Goal: Task Accomplishment & Management: Use online tool/utility

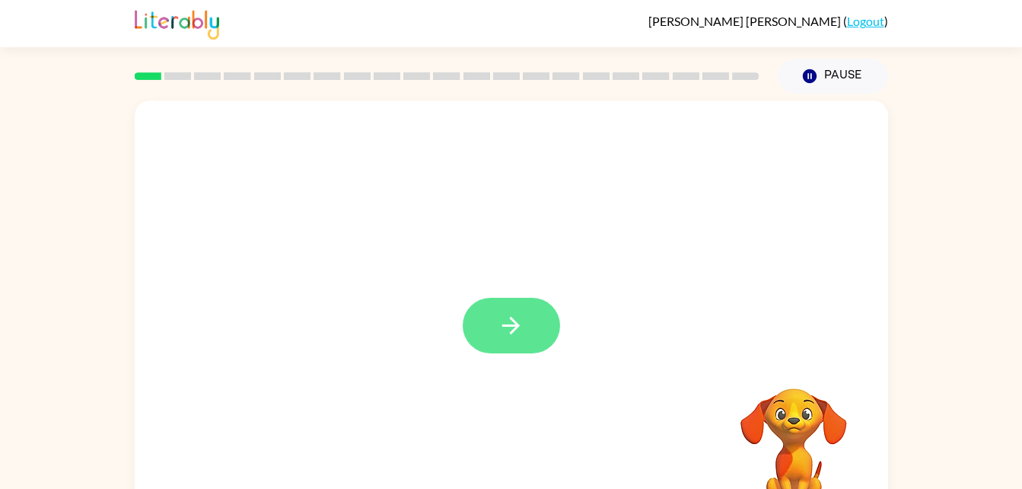
click at [509, 322] on icon "button" at bounding box center [511, 325] width 27 height 27
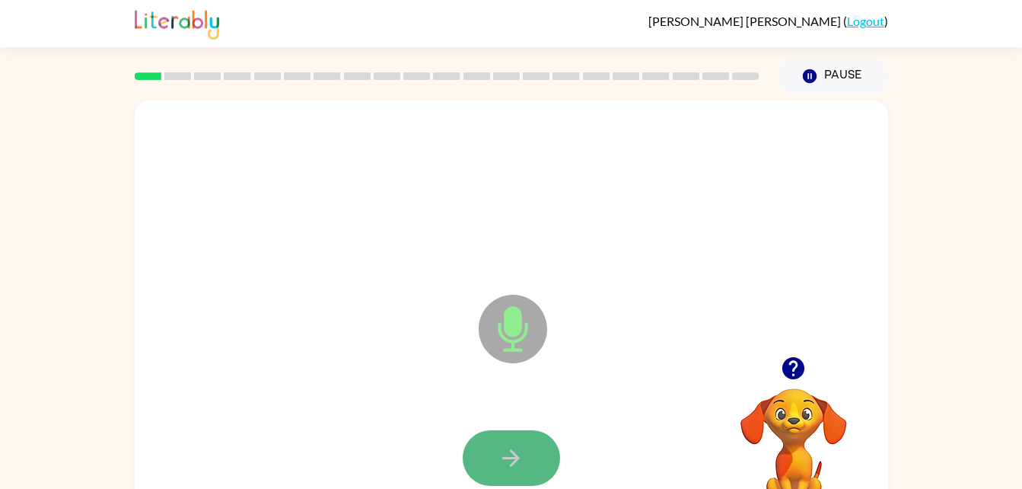
click at [506, 437] on button "button" at bounding box center [511, 458] width 97 height 56
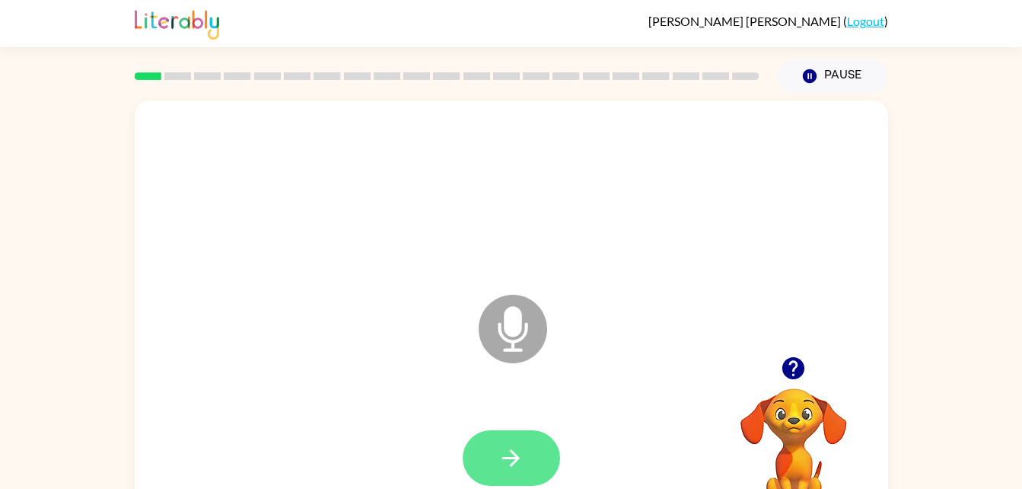
click at [516, 447] on icon "button" at bounding box center [511, 457] width 27 height 27
click at [524, 457] on icon "button" at bounding box center [511, 457] width 27 height 27
click at [530, 446] on button "button" at bounding box center [511, 458] width 97 height 56
click at [498, 433] on button "button" at bounding box center [511, 458] width 97 height 56
click at [492, 458] on button "button" at bounding box center [511, 458] width 97 height 56
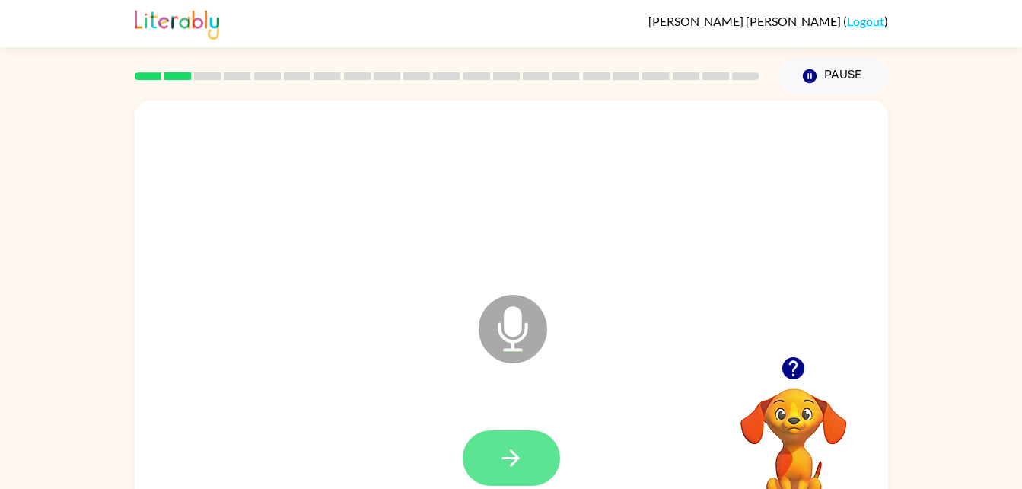
click at [514, 453] on icon "button" at bounding box center [511, 458] width 18 height 18
click at [514, 457] on icon "button" at bounding box center [511, 458] width 18 height 18
click at [531, 455] on button "button" at bounding box center [511, 458] width 97 height 56
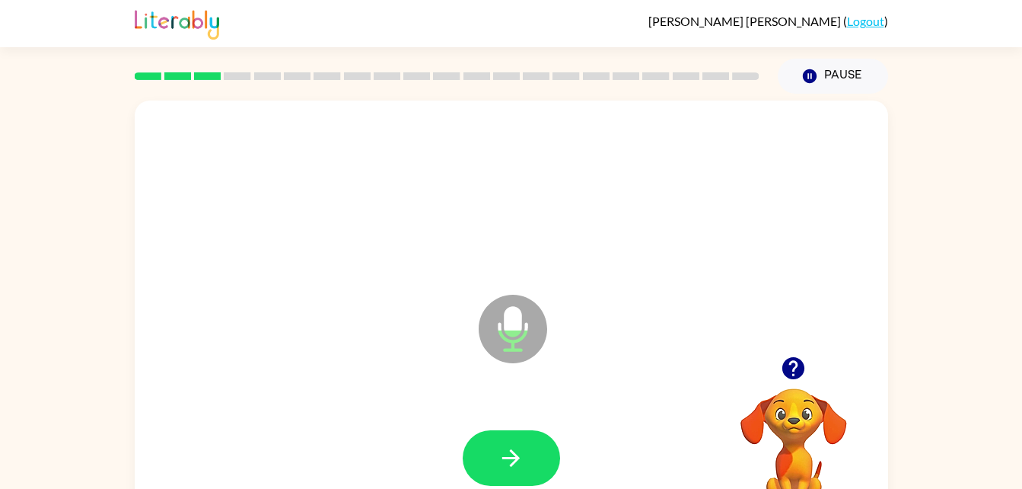
click at [546, 430] on div at bounding box center [511, 458] width 97 height 56
click at [527, 439] on button "button" at bounding box center [511, 458] width 97 height 56
click at [486, 415] on div at bounding box center [511, 458] width 723 height 125
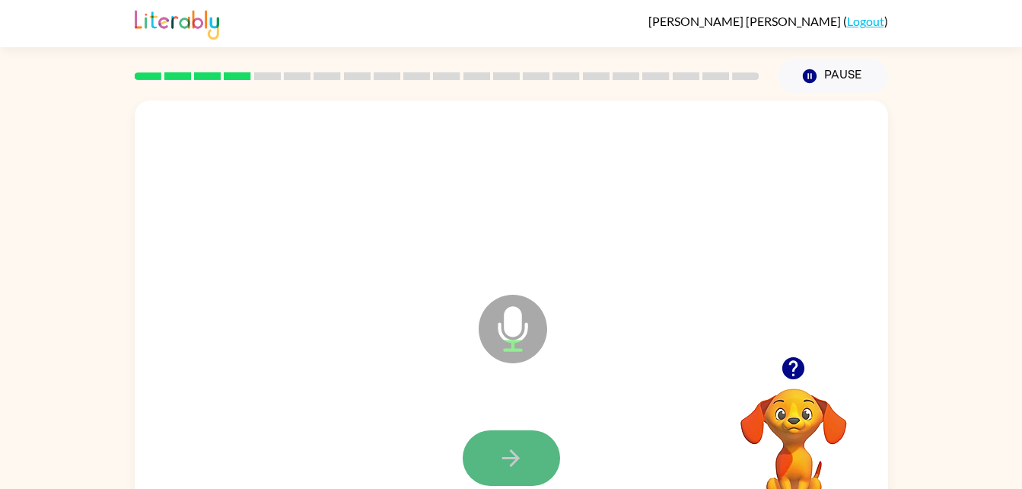
click at [488, 443] on button "button" at bounding box center [511, 458] width 97 height 56
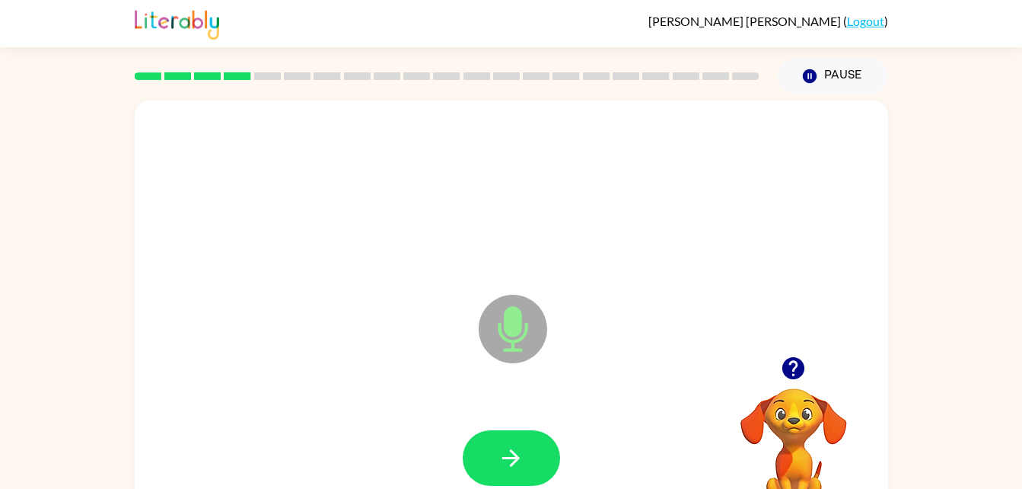
click at [527, 413] on div at bounding box center [511, 458] width 723 height 125
click at [499, 459] on icon "button" at bounding box center [511, 457] width 27 height 27
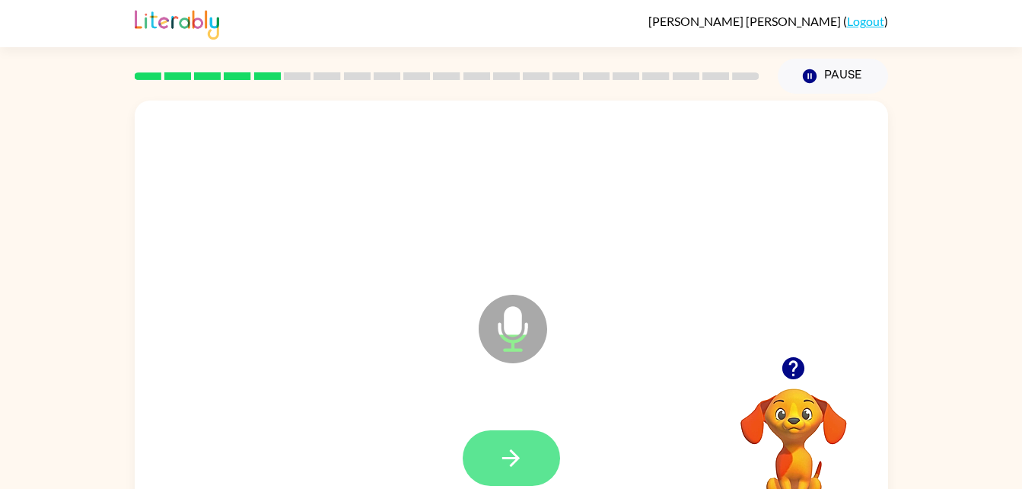
click at [509, 440] on button "button" at bounding box center [511, 458] width 97 height 56
click at [482, 448] on button "button" at bounding box center [511, 458] width 97 height 56
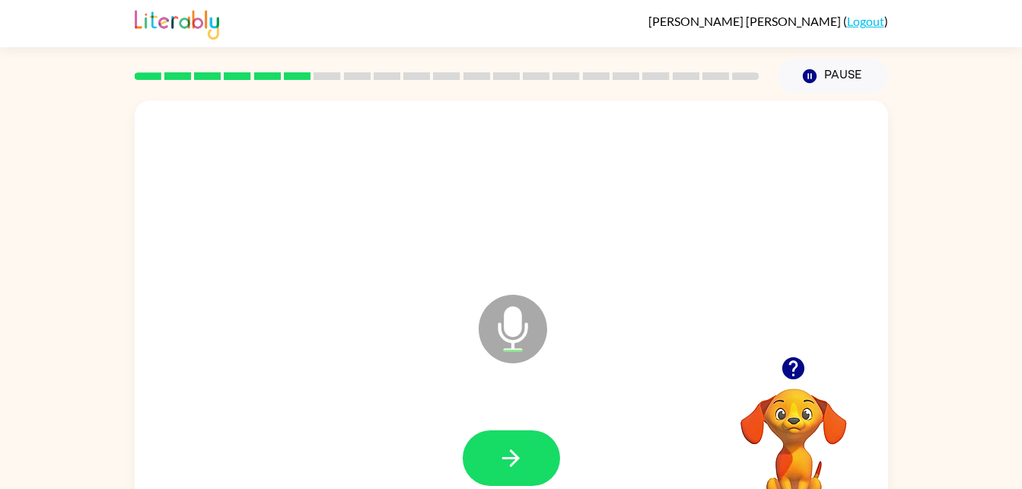
click at [524, 420] on div at bounding box center [511, 458] width 723 height 125
click at [524, 451] on button "button" at bounding box center [511, 458] width 97 height 56
click at [483, 477] on button "button" at bounding box center [511, 458] width 97 height 56
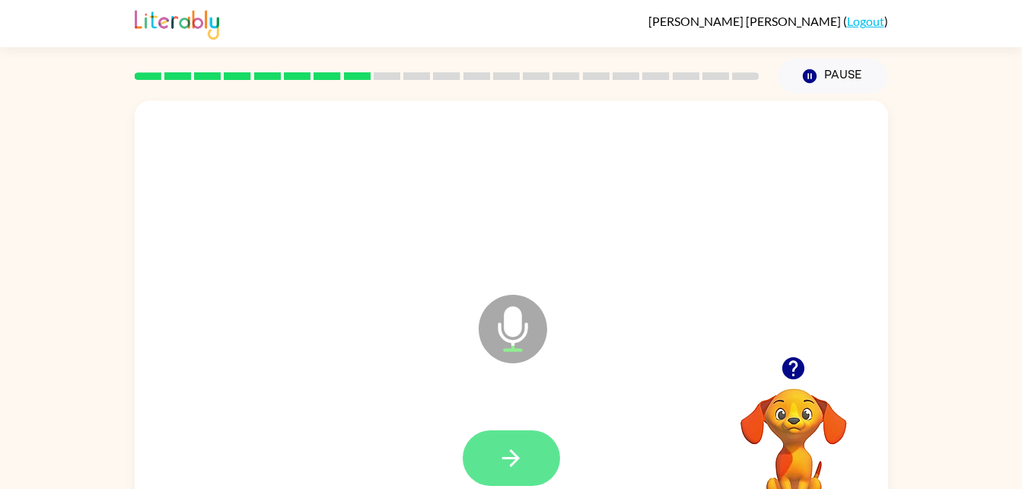
click at [514, 435] on button "button" at bounding box center [511, 458] width 97 height 56
click at [543, 459] on button "button" at bounding box center [511, 458] width 97 height 56
click at [497, 448] on button "button" at bounding box center [511, 458] width 97 height 56
click at [493, 463] on button "button" at bounding box center [511, 458] width 97 height 56
click at [508, 450] on icon "button" at bounding box center [511, 457] width 27 height 27
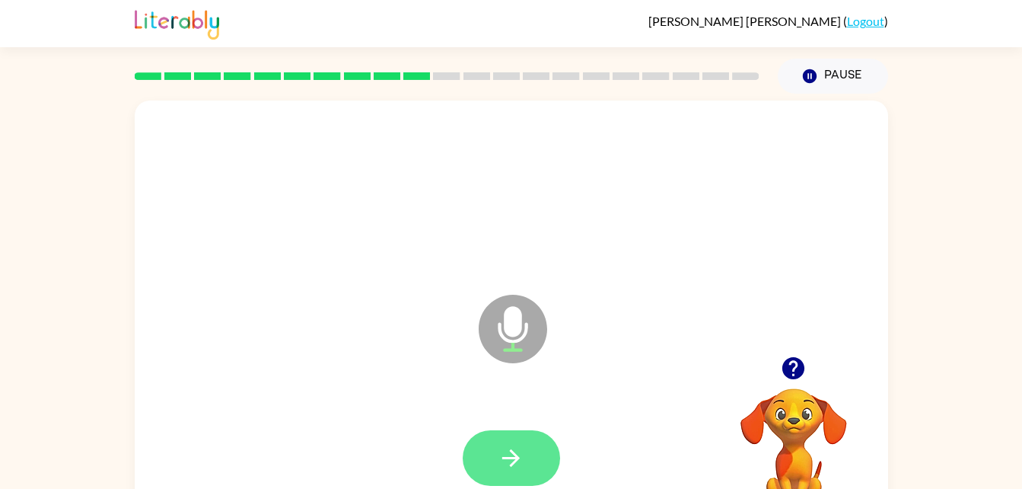
click at [505, 435] on button "button" at bounding box center [511, 458] width 97 height 56
click at [514, 448] on icon "button" at bounding box center [511, 457] width 27 height 27
click at [507, 450] on icon "button" at bounding box center [511, 457] width 27 height 27
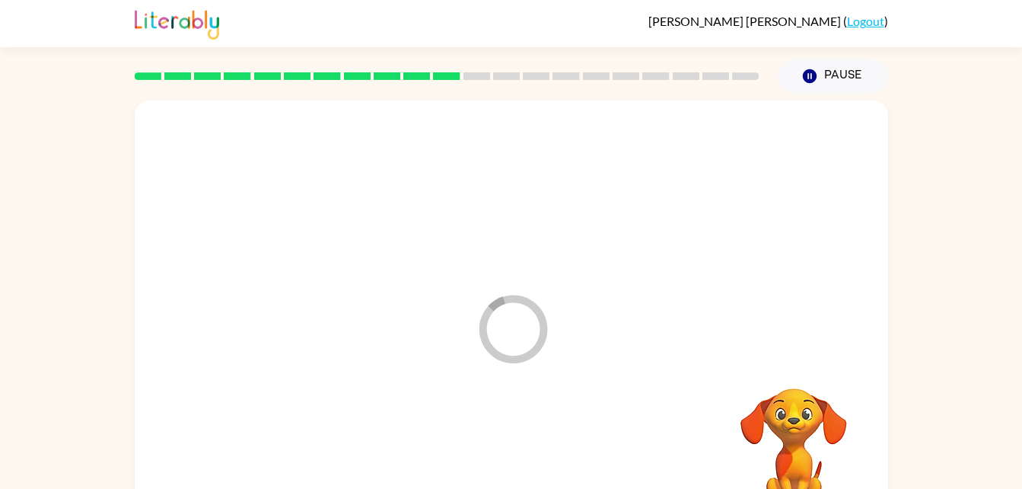
click at [496, 443] on div at bounding box center [511, 458] width 723 height 125
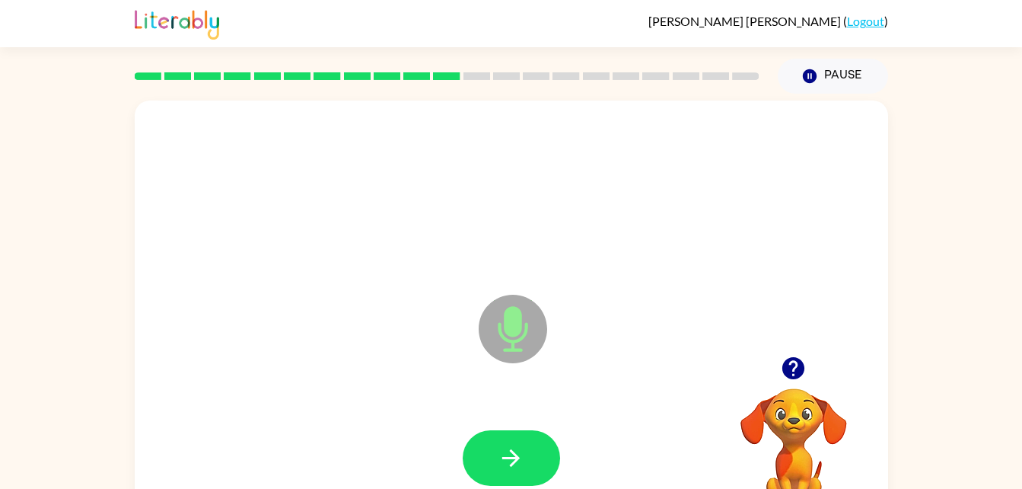
click at [513, 413] on div at bounding box center [511, 458] width 723 height 125
click at [514, 434] on button "button" at bounding box center [511, 458] width 97 height 56
click at [515, 445] on icon "button" at bounding box center [511, 457] width 27 height 27
click at [499, 435] on button "button" at bounding box center [511, 458] width 97 height 56
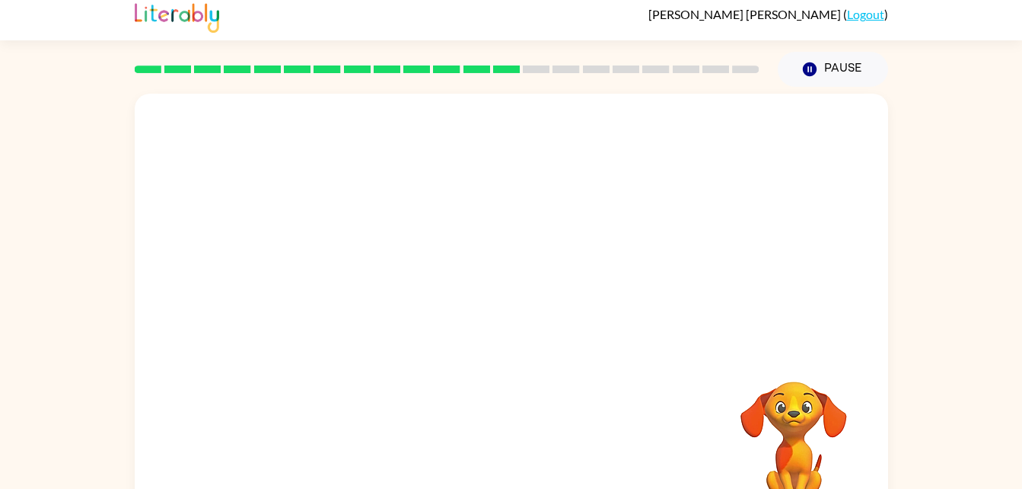
scroll to position [6, 0]
click at [584, 76] on div at bounding box center [447, 69] width 643 height 53
click at [629, 78] on div at bounding box center [447, 69] width 643 height 53
click at [652, 68] on rect at bounding box center [655, 70] width 27 height 8
click at [562, 65] on div at bounding box center [447, 69] width 643 height 53
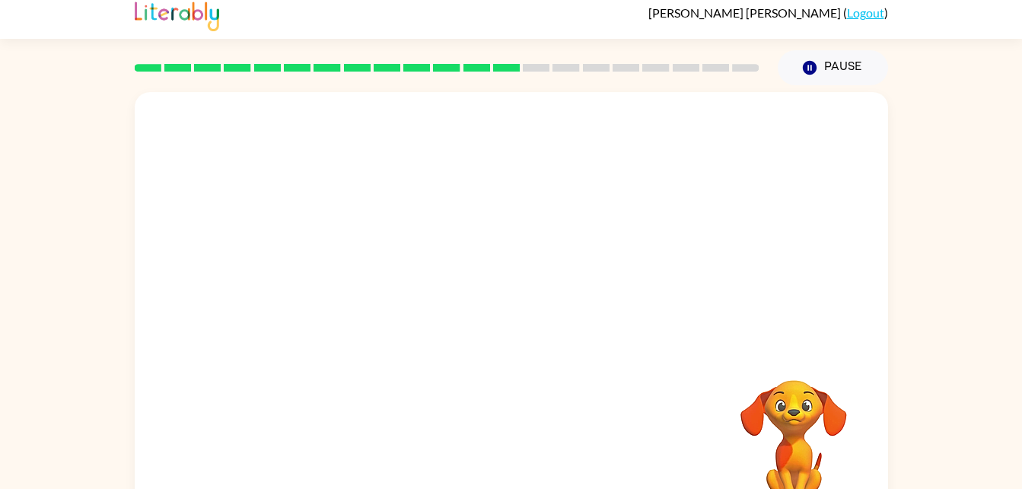
scroll to position [8, 0]
click at [658, 72] on rect at bounding box center [655, 69] width 27 height 8
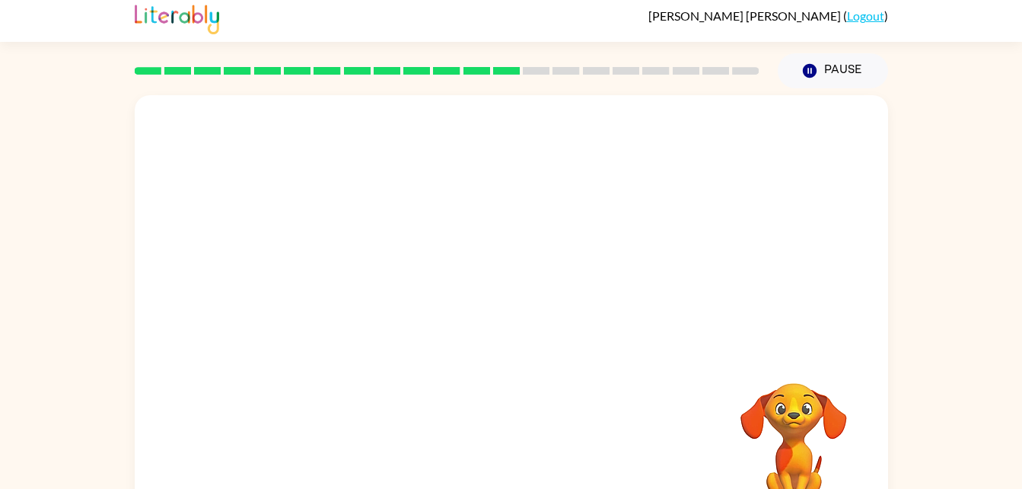
click at [720, 85] on div at bounding box center [447, 70] width 643 height 53
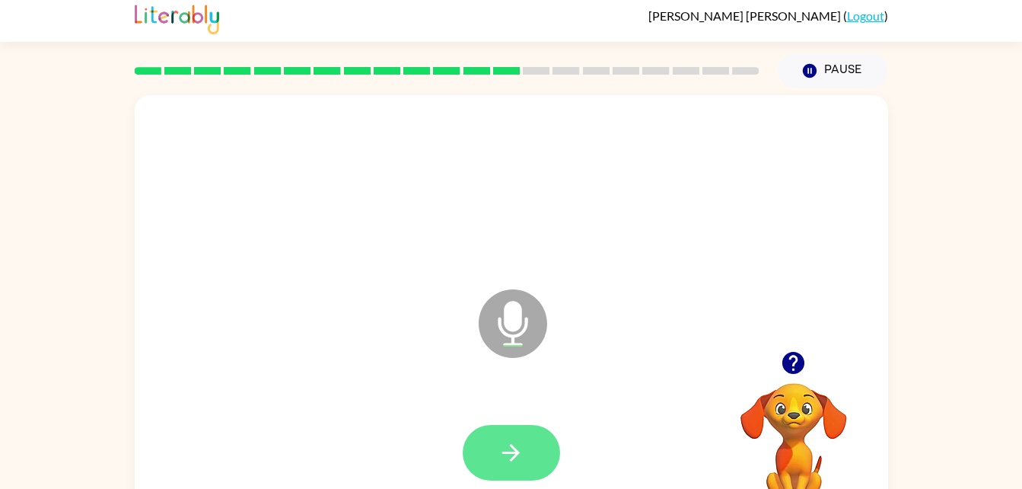
click at [516, 425] on button "button" at bounding box center [511, 453] width 97 height 56
click at [528, 426] on button "button" at bounding box center [511, 453] width 97 height 56
click at [516, 441] on icon "button" at bounding box center [511, 452] width 27 height 27
click at [516, 460] on icon "button" at bounding box center [511, 452] width 27 height 27
click at [508, 430] on button "button" at bounding box center [511, 453] width 97 height 56
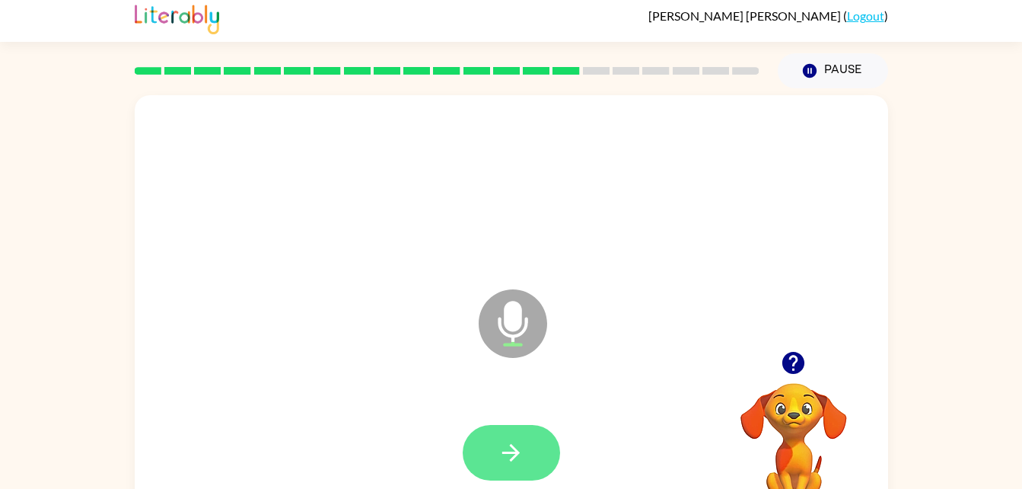
click at [520, 463] on icon "button" at bounding box center [511, 452] width 27 height 27
click at [518, 463] on icon "button" at bounding box center [511, 452] width 27 height 27
click at [502, 439] on icon "button" at bounding box center [511, 452] width 27 height 27
click at [527, 431] on button "button" at bounding box center [511, 453] width 97 height 56
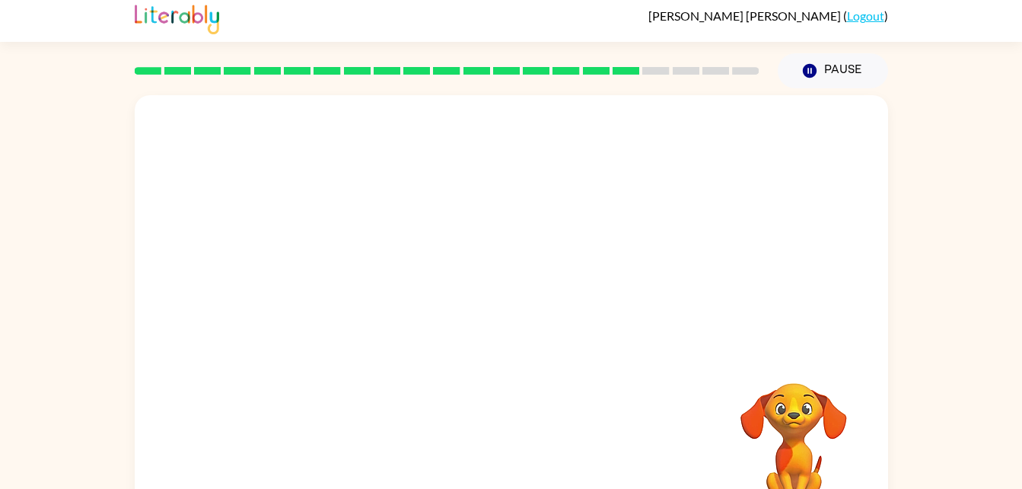
click at [674, 65] on div at bounding box center [447, 70] width 643 height 53
click at [699, 71] on rect at bounding box center [686, 71] width 27 height 8
click at [717, 66] on div at bounding box center [447, 70] width 643 height 53
click at [748, 60] on div at bounding box center [447, 70] width 643 height 53
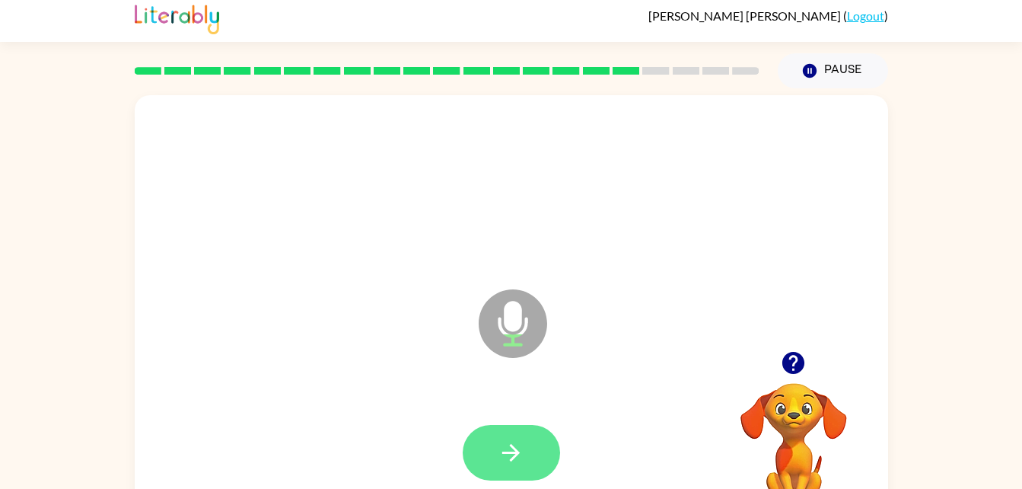
click at [501, 454] on icon "button" at bounding box center [511, 452] width 27 height 27
click at [495, 463] on button "button" at bounding box center [511, 453] width 97 height 56
click at [528, 438] on button "button" at bounding box center [511, 453] width 97 height 56
click at [492, 464] on button "button" at bounding box center [511, 453] width 97 height 56
click at [501, 441] on icon "button" at bounding box center [511, 452] width 27 height 27
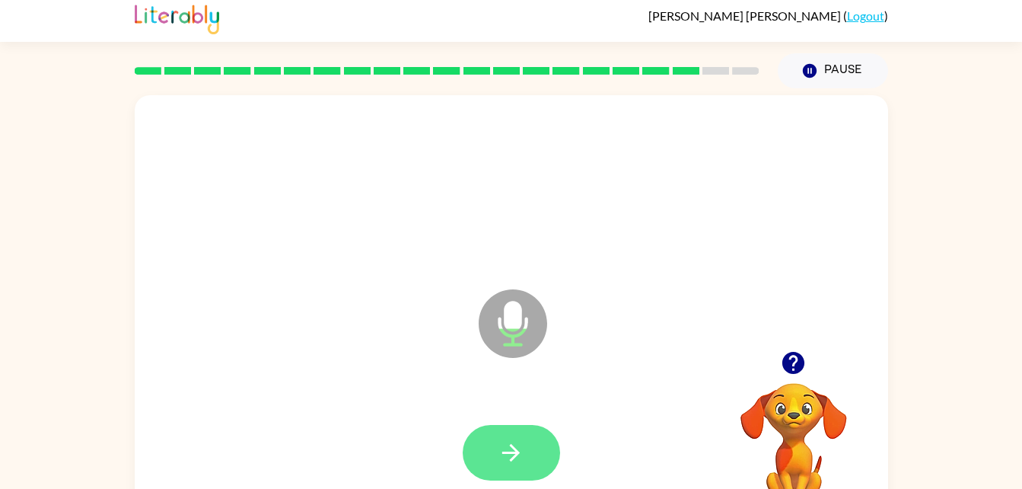
click at [482, 444] on button "button" at bounding box center [511, 453] width 97 height 56
click at [499, 438] on button "button" at bounding box center [511, 453] width 97 height 56
click at [494, 427] on button "button" at bounding box center [511, 453] width 97 height 56
click at [521, 425] on button "button" at bounding box center [511, 453] width 97 height 56
click at [490, 437] on button "button" at bounding box center [511, 453] width 97 height 56
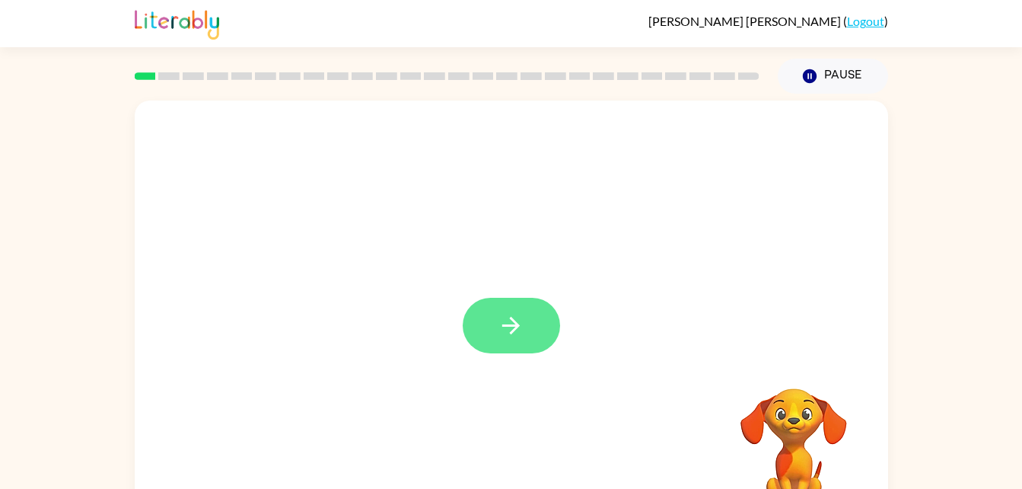
click at [484, 336] on button "button" at bounding box center [511, 326] width 97 height 56
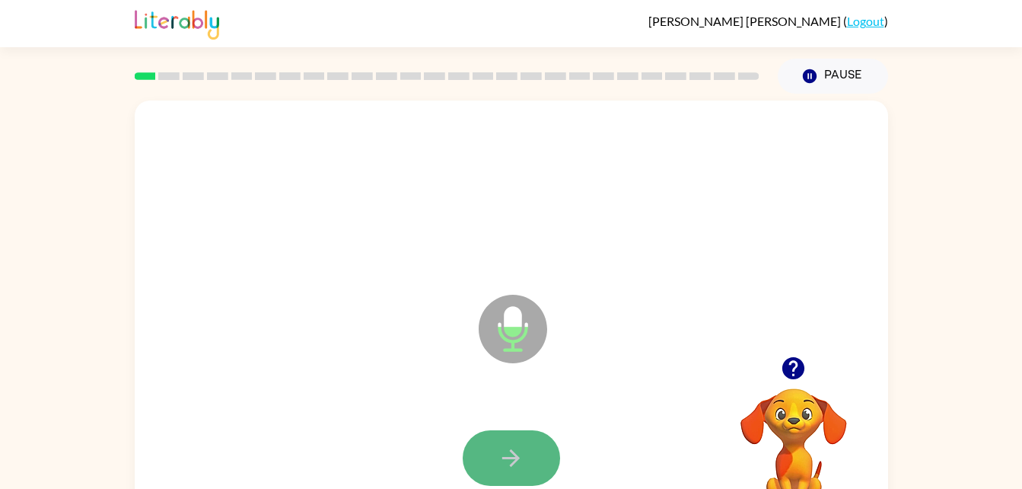
click at [495, 446] on button "button" at bounding box center [511, 458] width 97 height 56
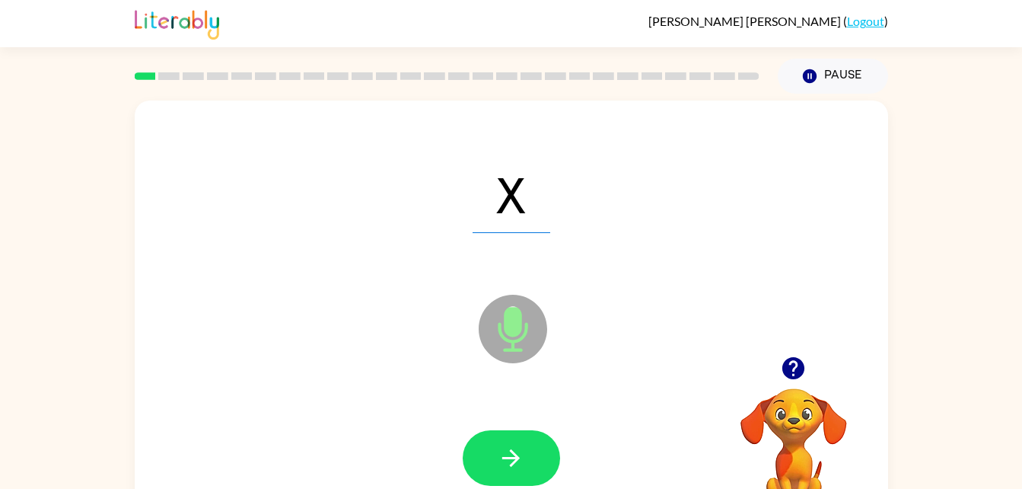
click at [767, 387] on div at bounding box center [794, 368] width 152 height 39
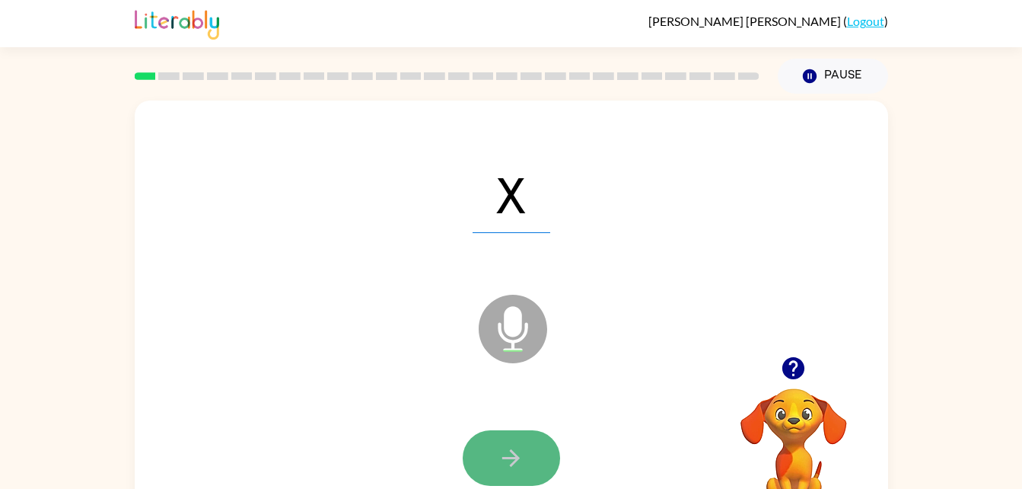
click at [494, 457] on button "button" at bounding box center [511, 458] width 97 height 56
click at [511, 459] on icon "button" at bounding box center [511, 457] width 27 height 27
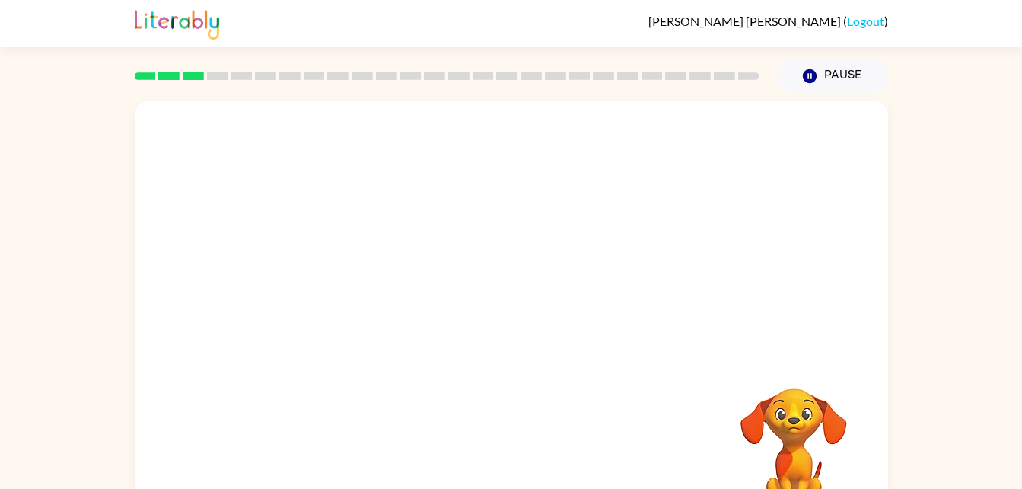
click at [511, 459] on div "Your browser must support playing .mp4 files to use Literably. Please try using…" at bounding box center [511, 317] width 753 height 435
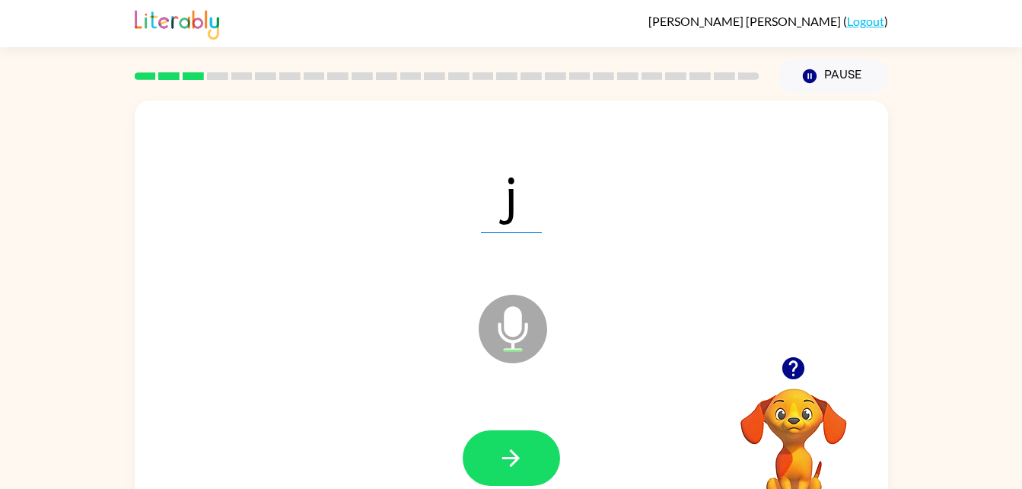
drag, startPoint x: 516, startPoint y: 457, endPoint x: 436, endPoint y: 419, distance: 88.5
click at [436, 419] on div at bounding box center [511, 458] width 723 height 125
click at [514, 438] on button "button" at bounding box center [511, 458] width 97 height 56
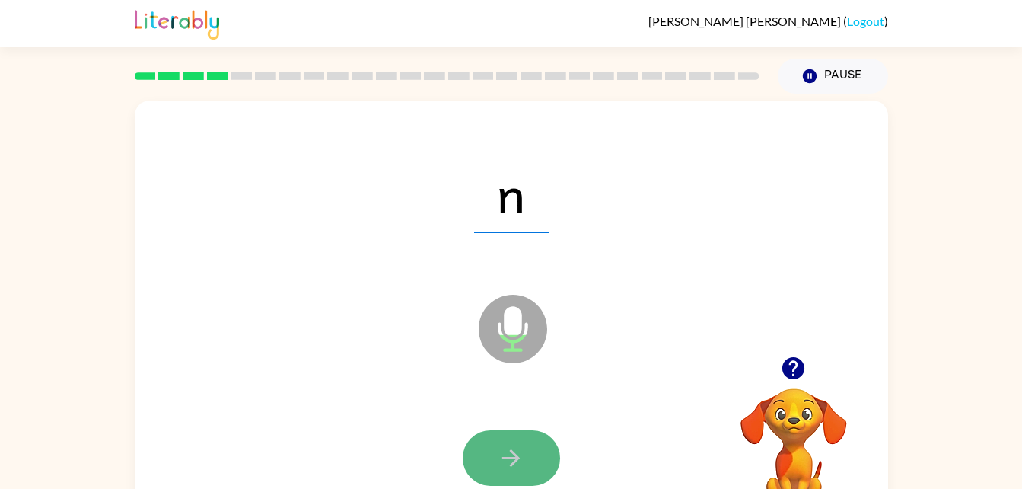
click at [496, 452] on button "button" at bounding box center [511, 458] width 97 height 56
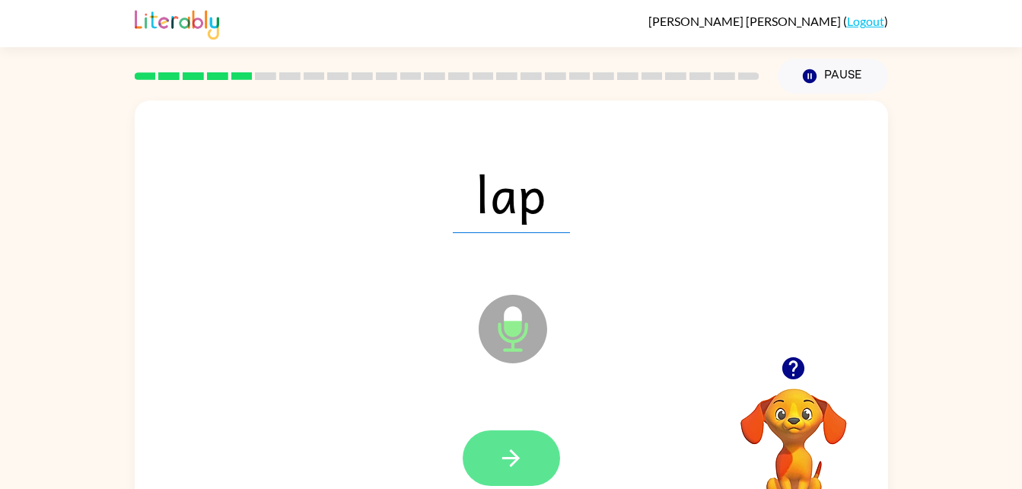
click at [508, 438] on button "button" at bounding box center [511, 458] width 97 height 56
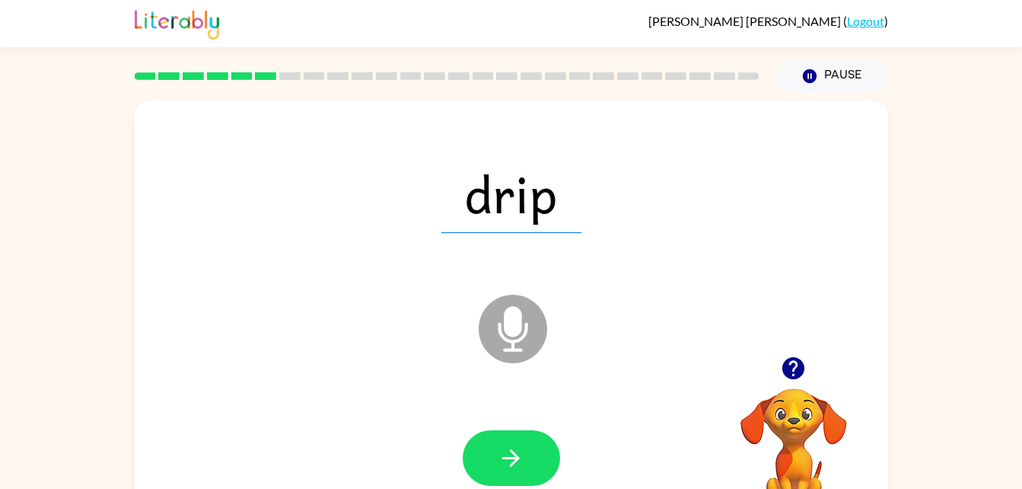
drag, startPoint x: 508, startPoint y: 438, endPoint x: 485, endPoint y: 464, distance: 34.5
click at [485, 464] on button "button" at bounding box center [511, 458] width 97 height 56
click at [536, 330] on icon at bounding box center [513, 329] width 68 height 68
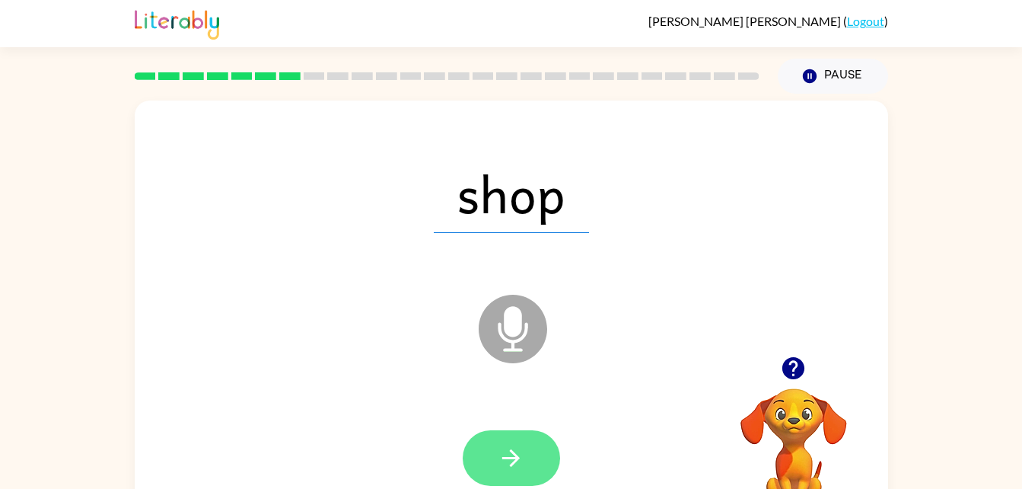
click at [505, 468] on icon "button" at bounding box center [511, 457] width 27 height 27
click at [503, 438] on button "button" at bounding box center [511, 458] width 97 height 56
click at [520, 470] on icon "button" at bounding box center [511, 457] width 27 height 27
click at [513, 451] on icon "button" at bounding box center [511, 457] width 27 height 27
click at [495, 454] on button "button" at bounding box center [511, 458] width 97 height 56
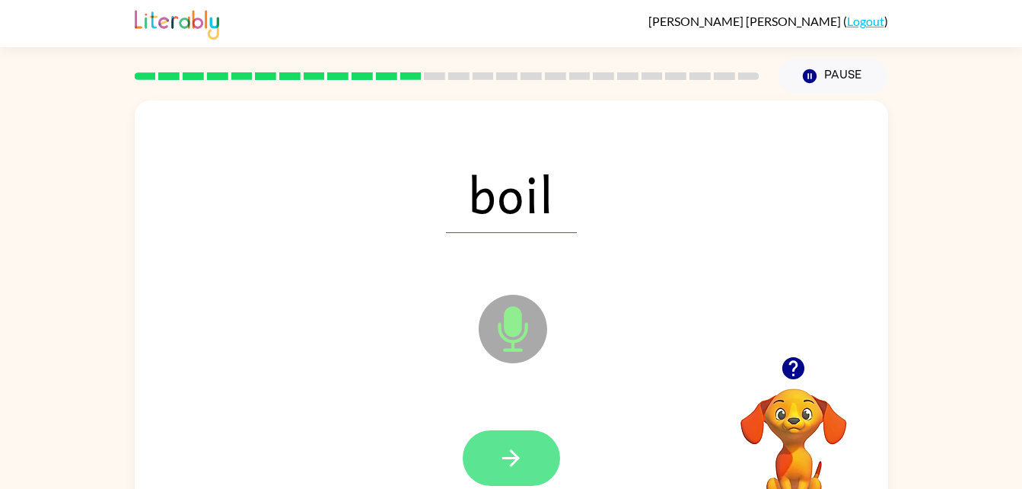
click at [534, 436] on button "button" at bounding box center [511, 458] width 97 height 56
click at [543, 444] on button "button" at bounding box center [511, 458] width 97 height 56
click at [512, 444] on icon "button" at bounding box center [511, 457] width 27 height 27
click at [510, 435] on button "button" at bounding box center [511, 458] width 97 height 56
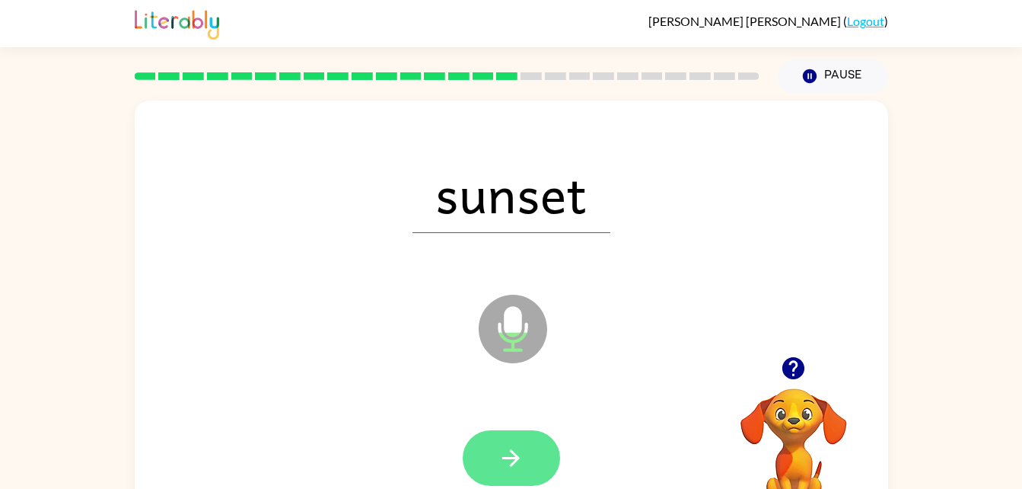
click at [501, 450] on icon "button" at bounding box center [511, 457] width 27 height 27
click at [517, 448] on icon "button" at bounding box center [511, 457] width 27 height 27
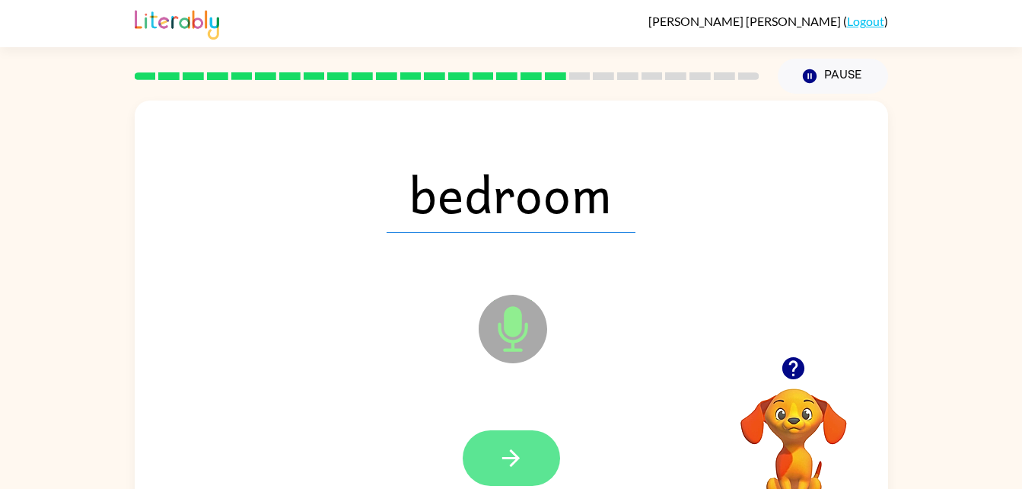
click at [518, 447] on icon "button" at bounding box center [511, 457] width 27 height 27
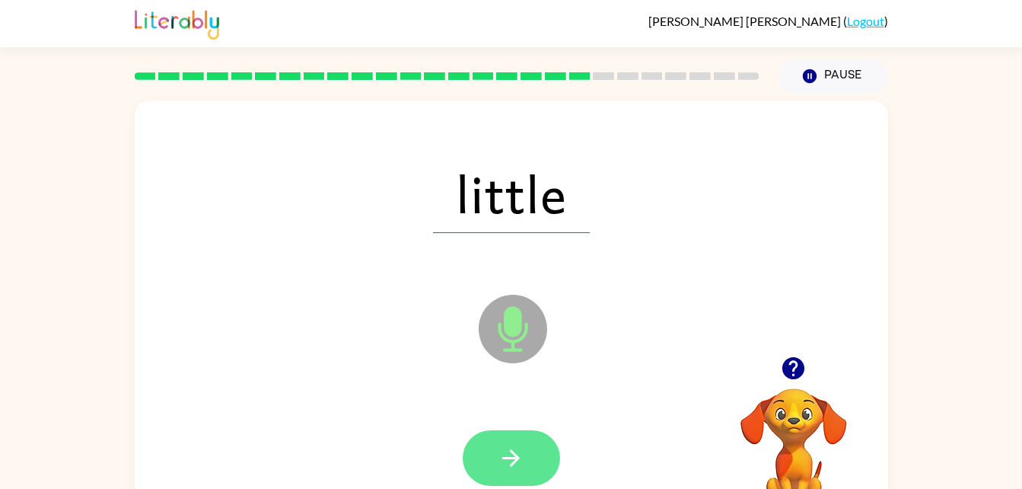
click at [511, 445] on icon "button" at bounding box center [511, 457] width 27 height 27
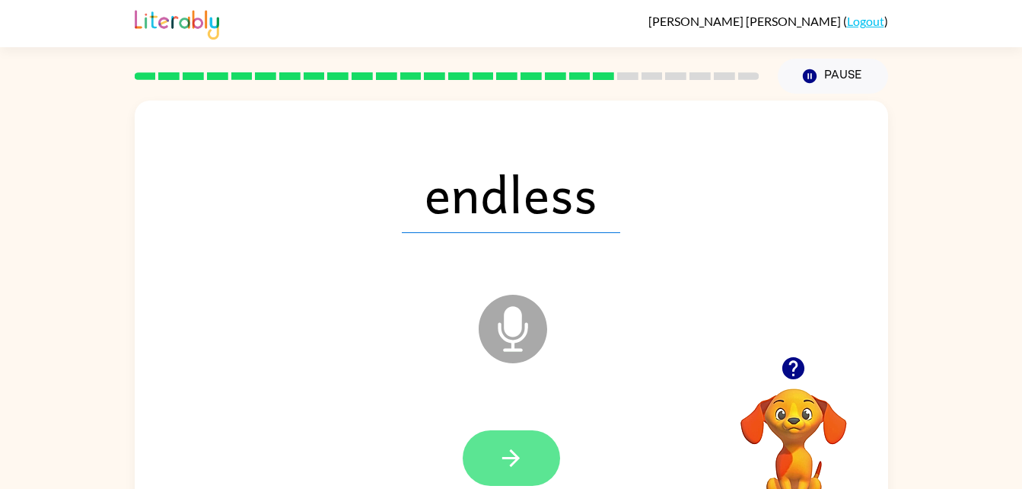
click at [522, 444] on icon "button" at bounding box center [511, 457] width 27 height 27
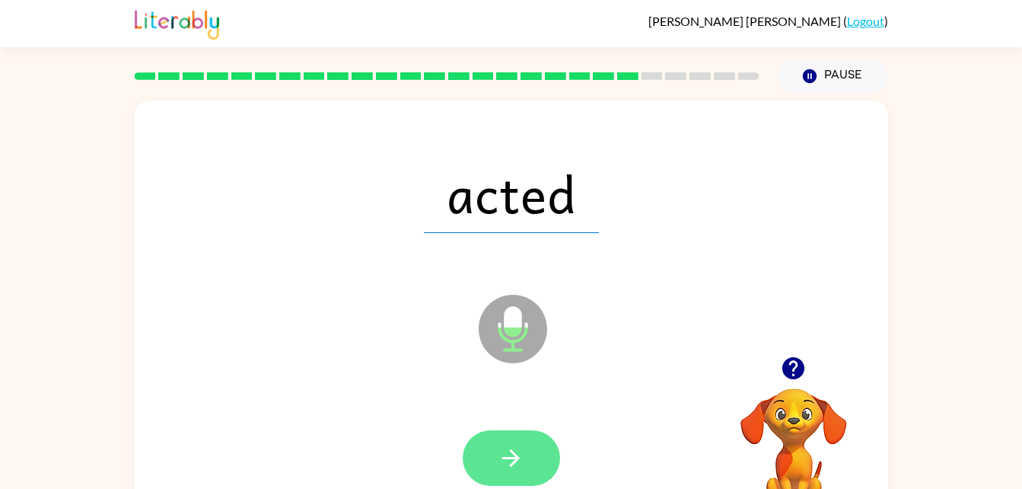
click at [514, 457] on icon "button" at bounding box center [511, 458] width 18 height 18
click at [514, 439] on button "button" at bounding box center [511, 458] width 97 height 56
click at [516, 458] on icon "button" at bounding box center [511, 458] width 18 height 18
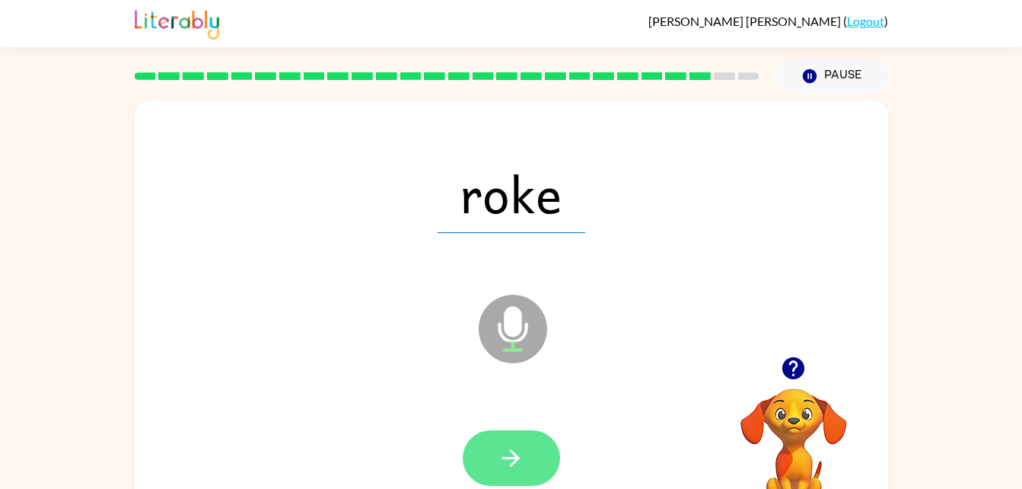
click at [524, 457] on icon "button" at bounding box center [511, 457] width 27 height 27
click at [529, 446] on div at bounding box center [511, 458] width 97 height 56
click at [531, 439] on button "button" at bounding box center [511, 458] width 97 height 56
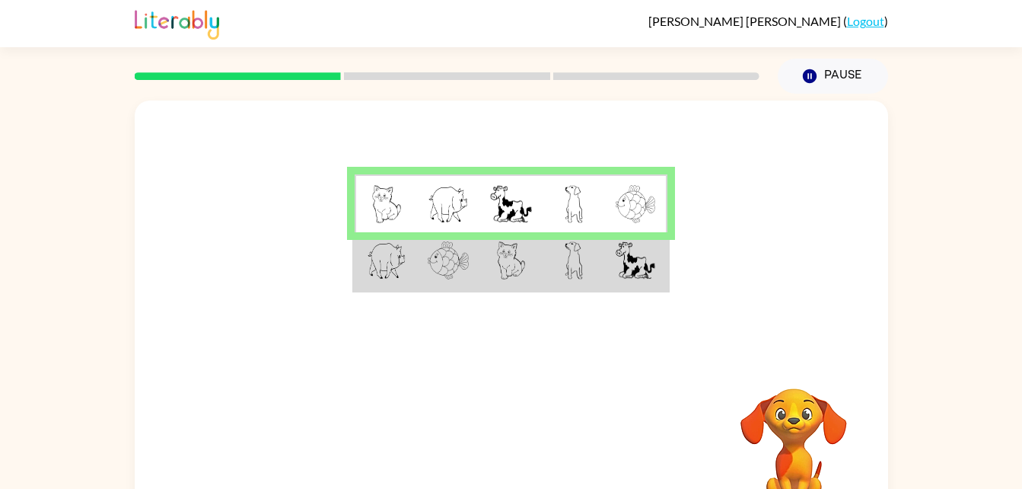
click at [599, 273] on td at bounding box center [574, 261] width 62 height 59
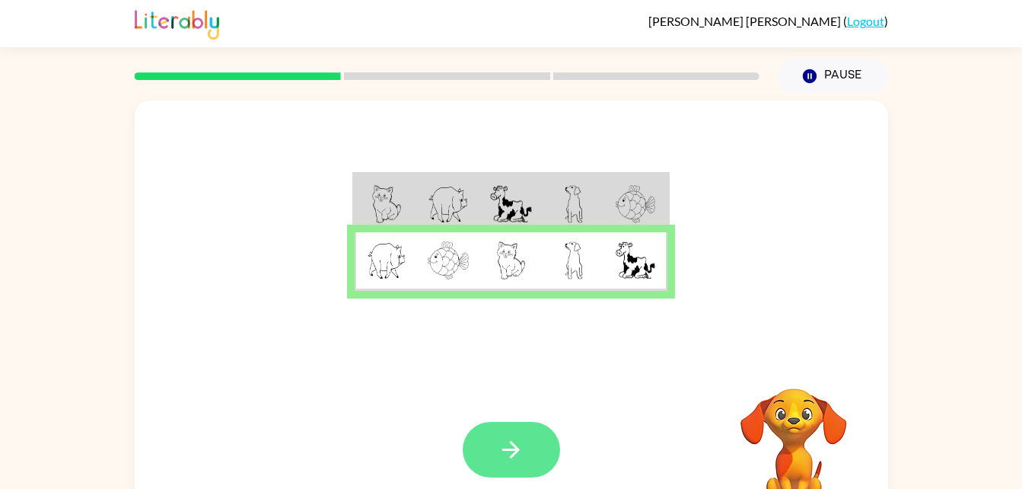
click at [516, 465] on button "button" at bounding box center [511, 450] width 97 height 56
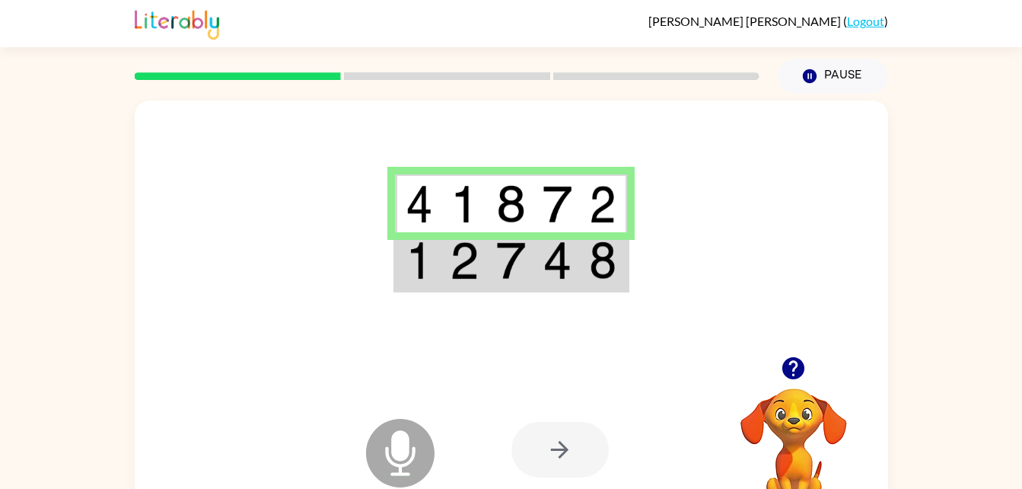
click at [398, 434] on icon "Microphone The Microphone is here when it is your turn to talk" at bounding box center [476, 472] width 228 height 114
click at [561, 449] on div at bounding box center [559, 450] width 97 height 56
click at [549, 263] on img at bounding box center [557, 260] width 29 height 38
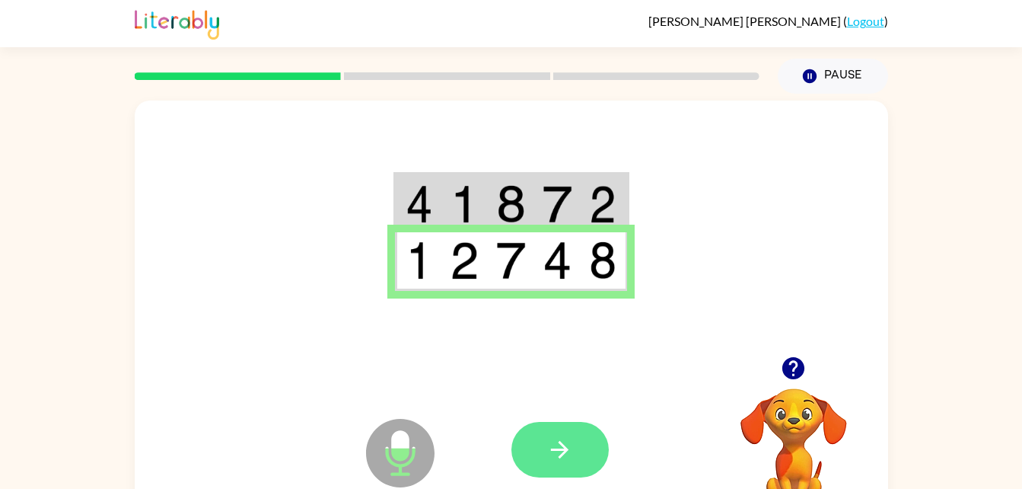
click at [566, 451] on icon "button" at bounding box center [560, 450] width 18 height 18
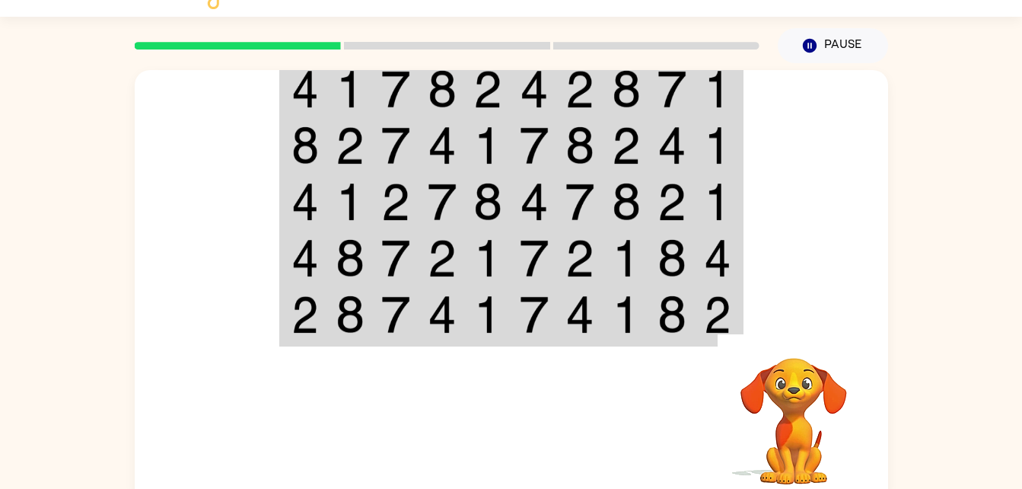
scroll to position [41, 0]
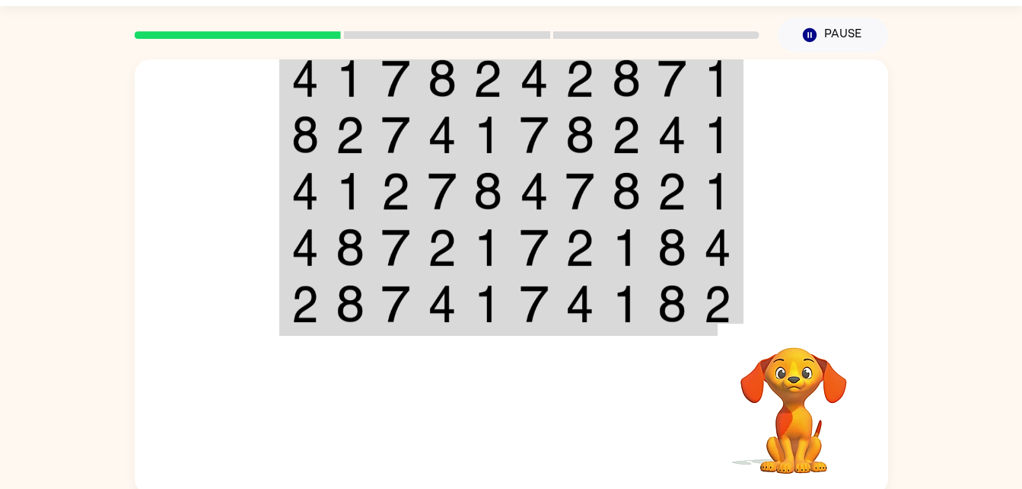
click at [452, 64] on img at bounding box center [442, 78] width 29 height 38
click at [434, 124] on img at bounding box center [442, 135] width 29 height 38
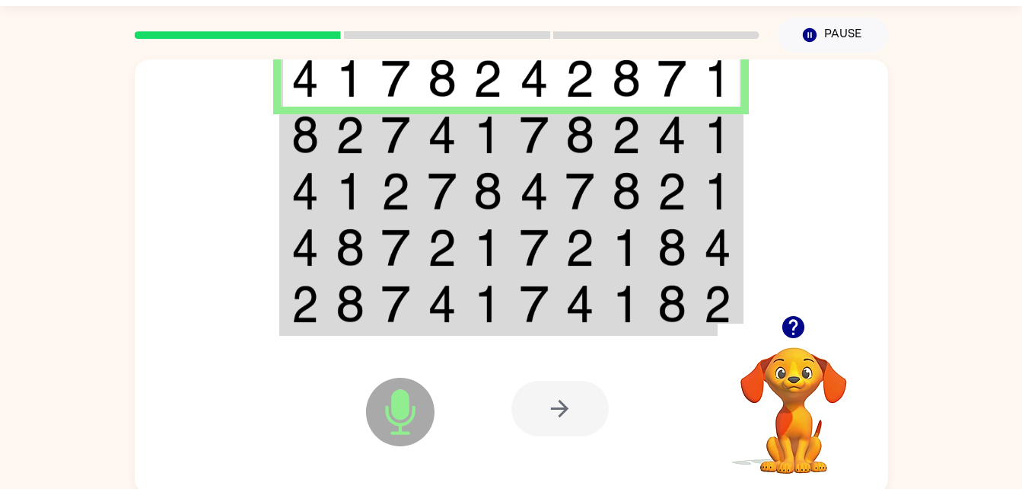
click at [418, 137] on td at bounding box center [396, 135] width 46 height 56
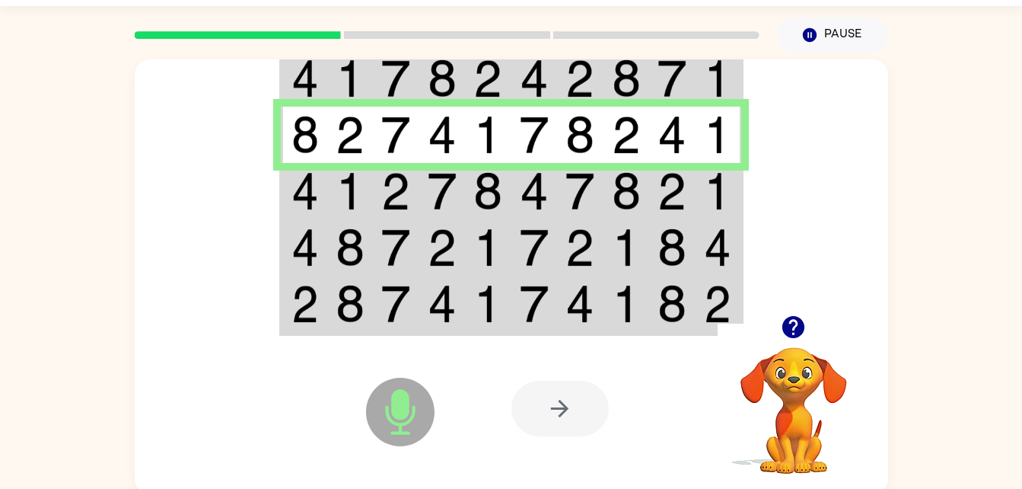
click at [399, 219] on td at bounding box center [396, 247] width 46 height 56
click at [416, 204] on td at bounding box center [396, 191] width 46 height 56
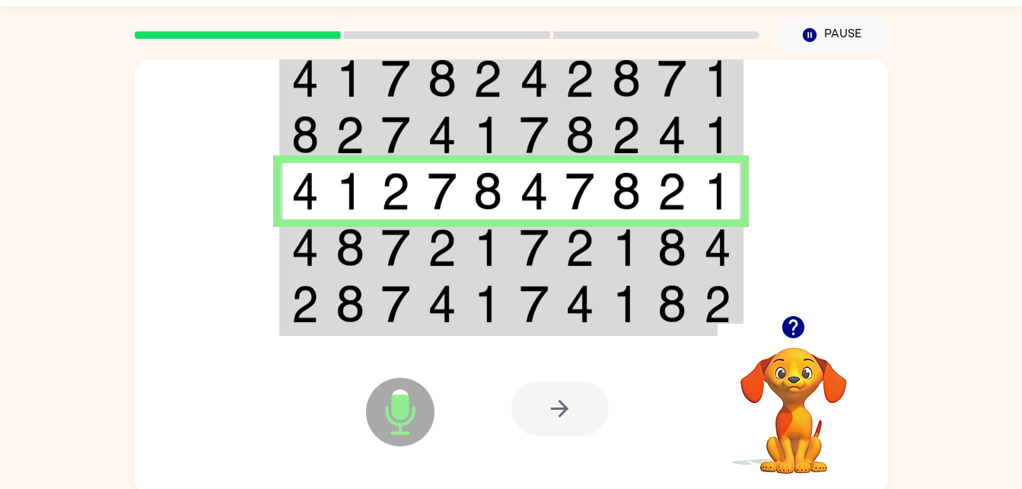
click at [399, 262] on img at bounding box center [395, 247] width 29 height 38
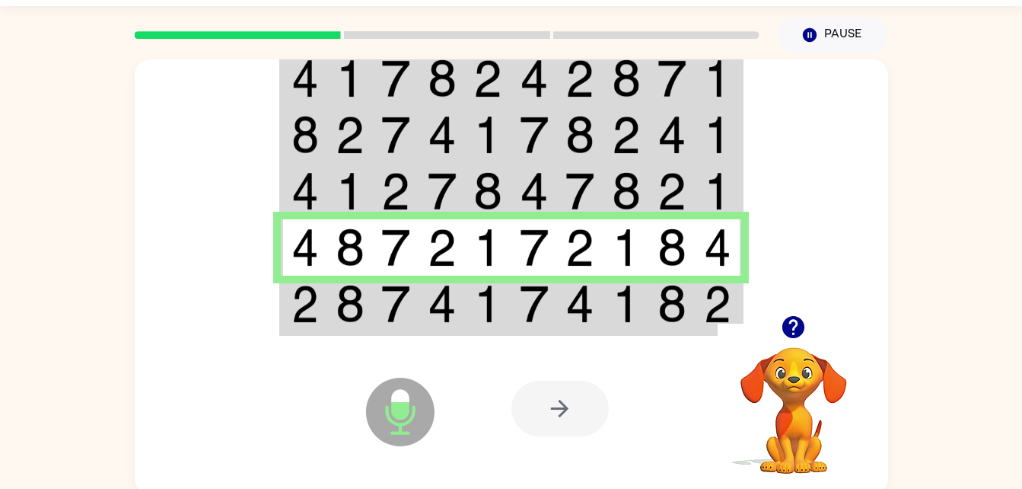
click at [415, 315] on td at bounding box center [396, 305] width 46 height 59
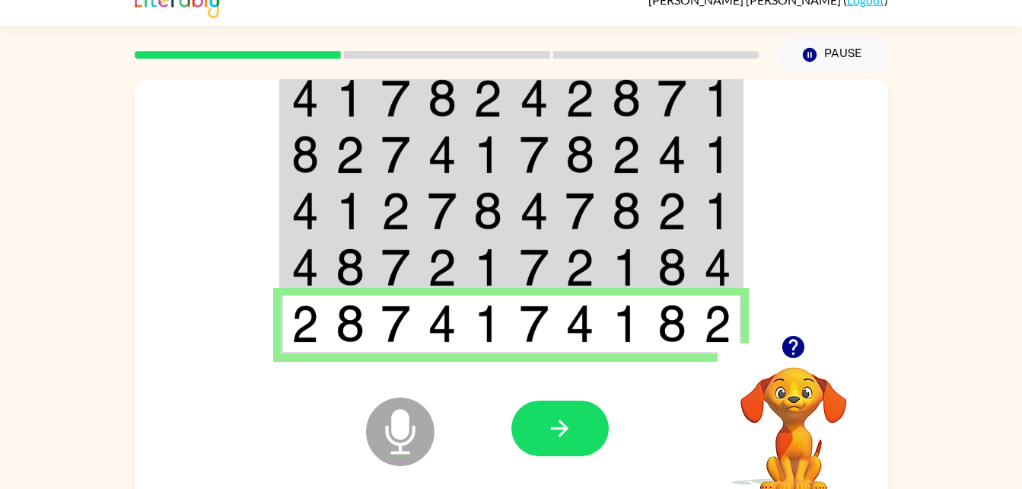
scroll to position [0, 0]
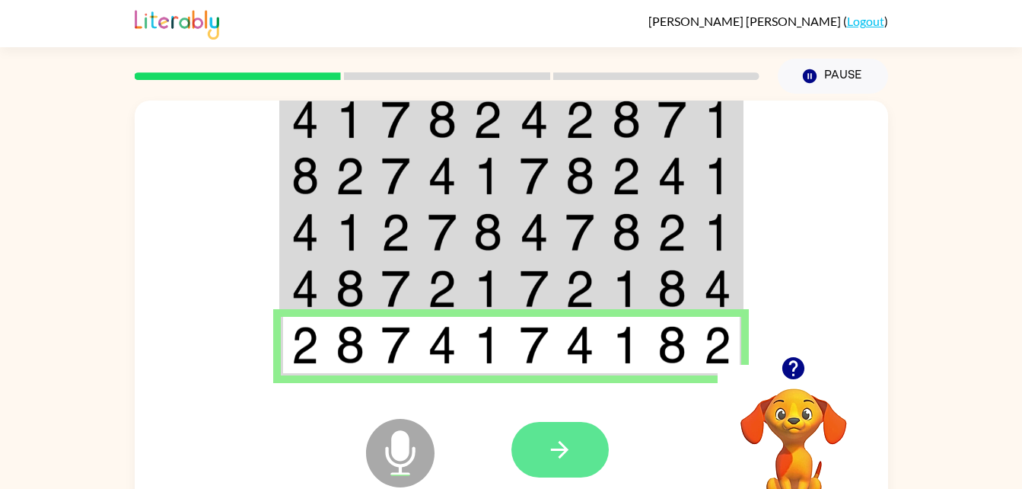
click at [584, 432] on button "button" at bounding box center [559, 450] width 97 height 56
click at [560, 422] on div at bounding box center [559, 450] width 97 height 56
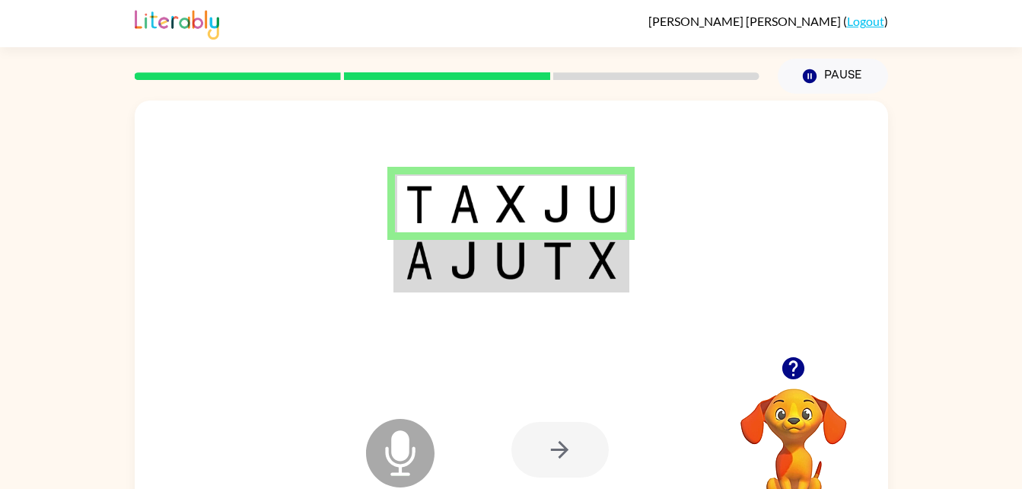
click at [435, 268] on td at bounding box center [418, 261] width 46 height 59
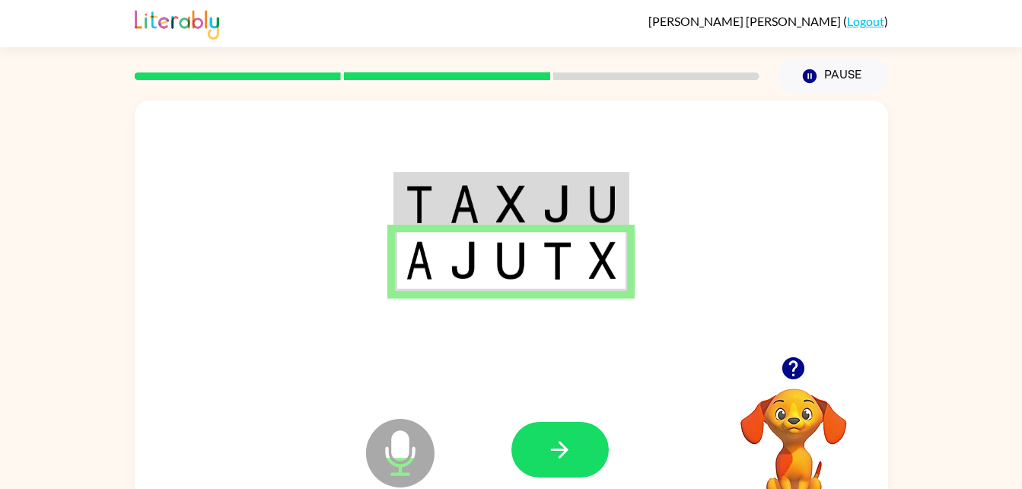
click at [610, 288] on td at bounding box center [604, 261] width 46 height 59
click at [501, 486] on icon "Microphone The Microphone is here when it is your turn to talk" at bounding box center [476, 472] width 228 height 114
click at [520, 454] on button "button" at bounding box center [559, 450] width 97 height 56
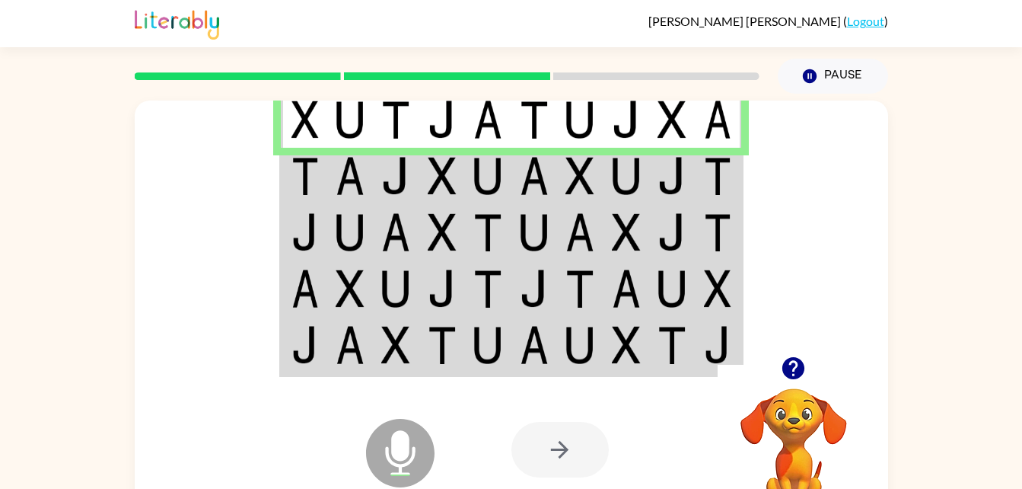
click at [509, 174] on td at bounding box center [488, 176] width 46 height 56
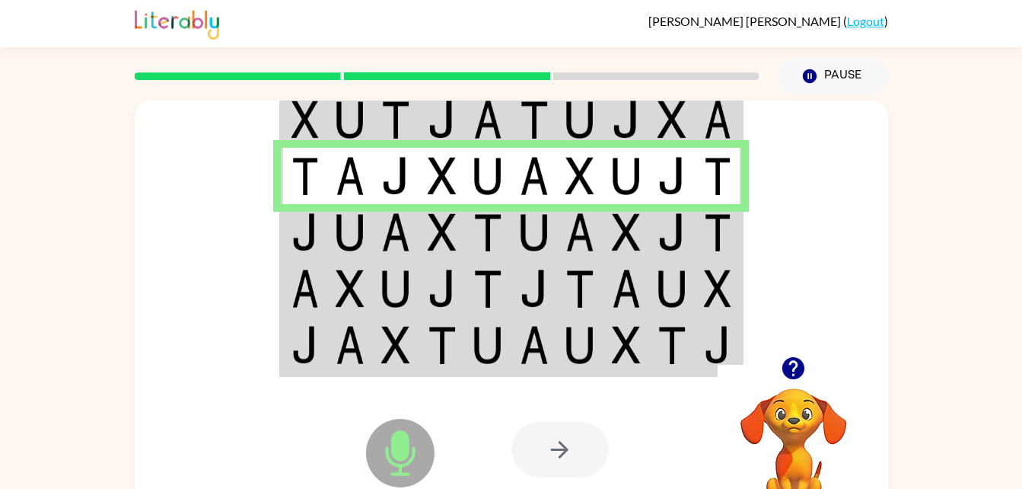
click at [545, 243] on img at bounding box center [534, 232] width 29 height 38
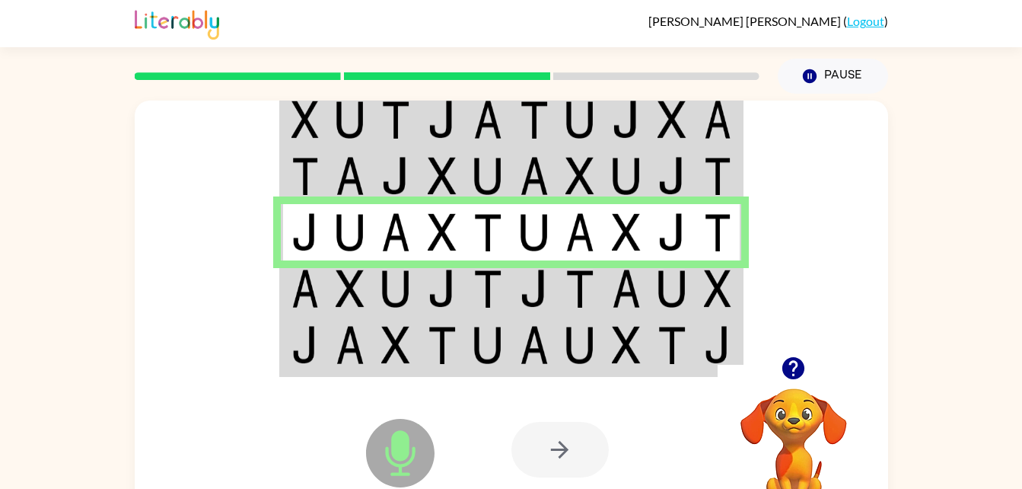
click at [540, 295] on img at bounding box center [534, 288] width 29 height 38
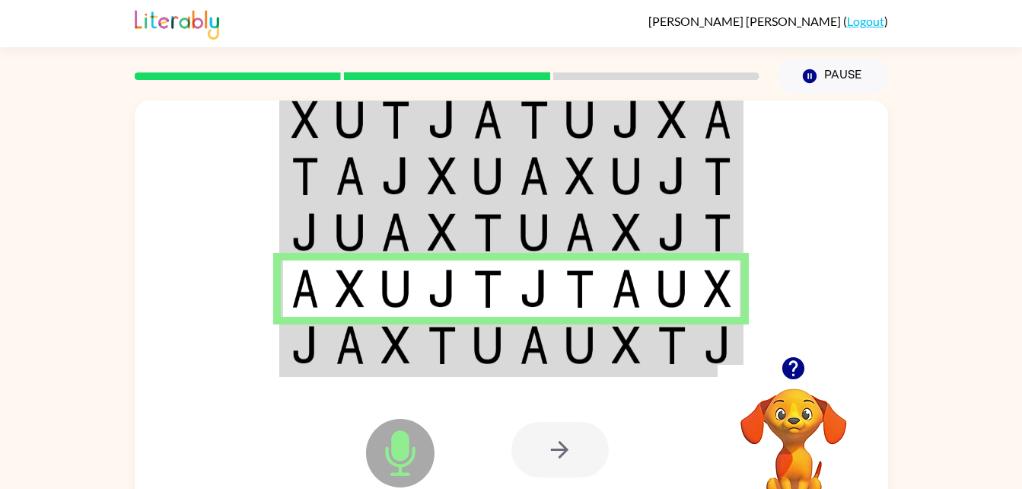
click at [569, 347] on img at bounding box center [579, 345] width 29 height 38
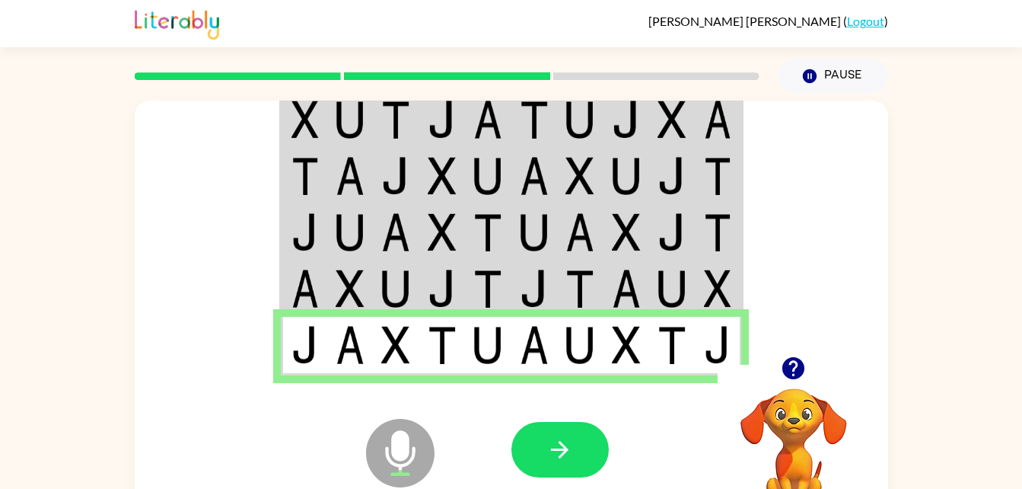
click at [619, 280] on img at bounding box center [626, 288] width 29 height 38
click at [627, 287] on img at bounding box center [626, 288] width 29 height 38
click at [556, 236] on td at bounding box center [534, 232] width 46 height 56
click at [551, 438] on icon "button" at bounding box center [559, 449] width 27 height 27
